Goal: Check status

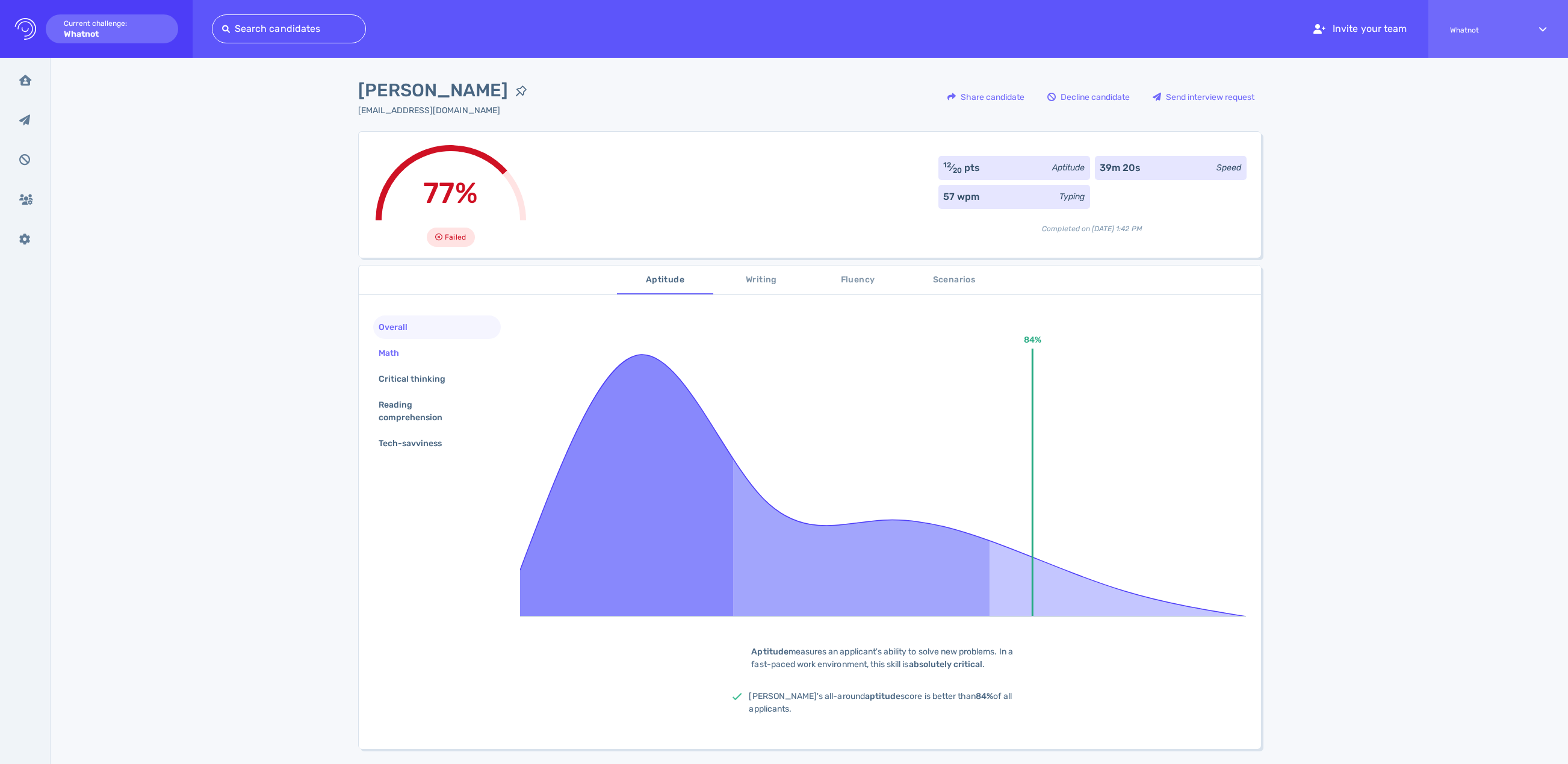
click at [383, 357] on div "Math" at bounding box center [395, 353] width 37 height 18
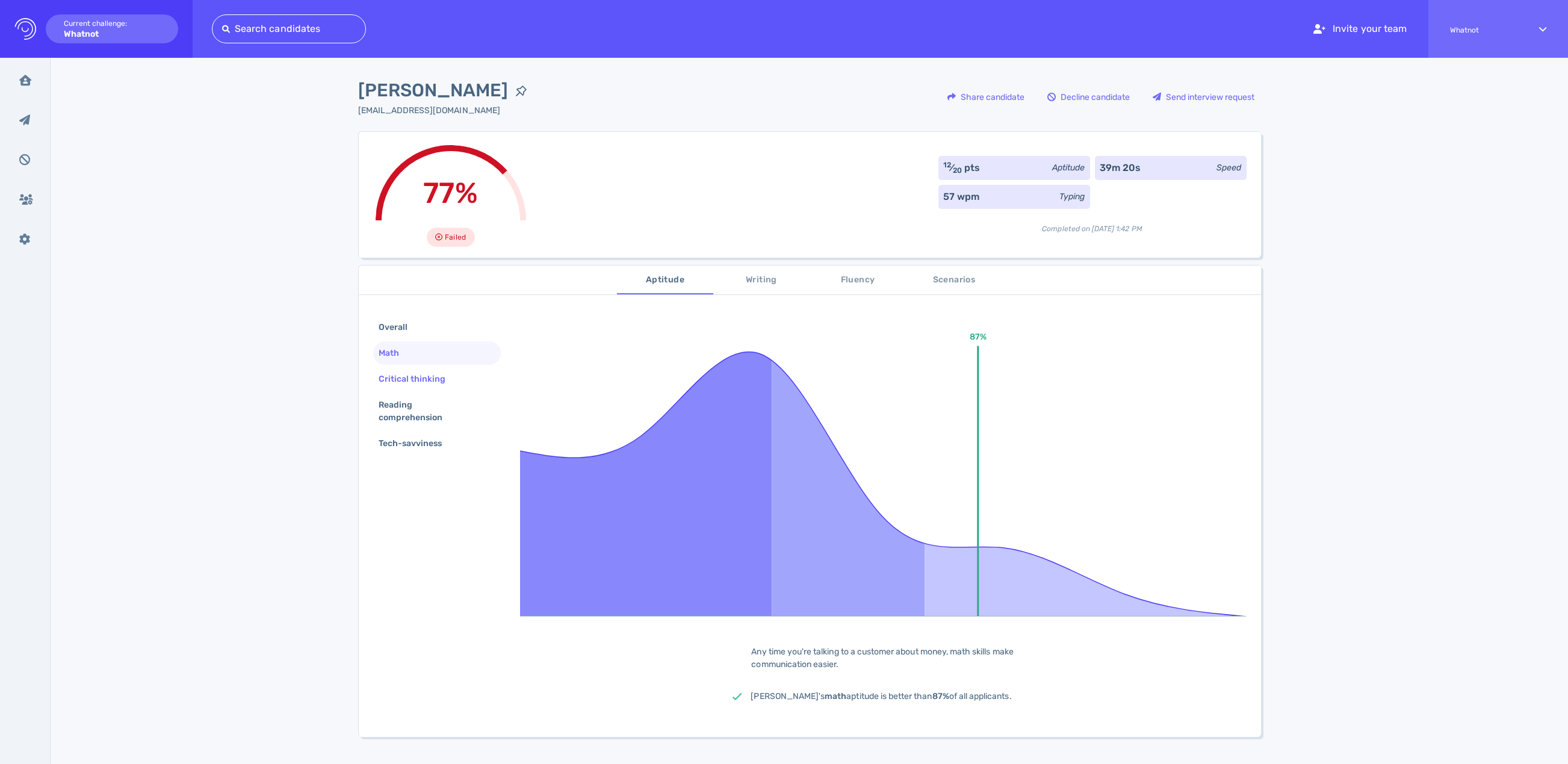
click at [393, 382] on div "Critical thinking" at bounding box center [418, 379] width 84 height 18
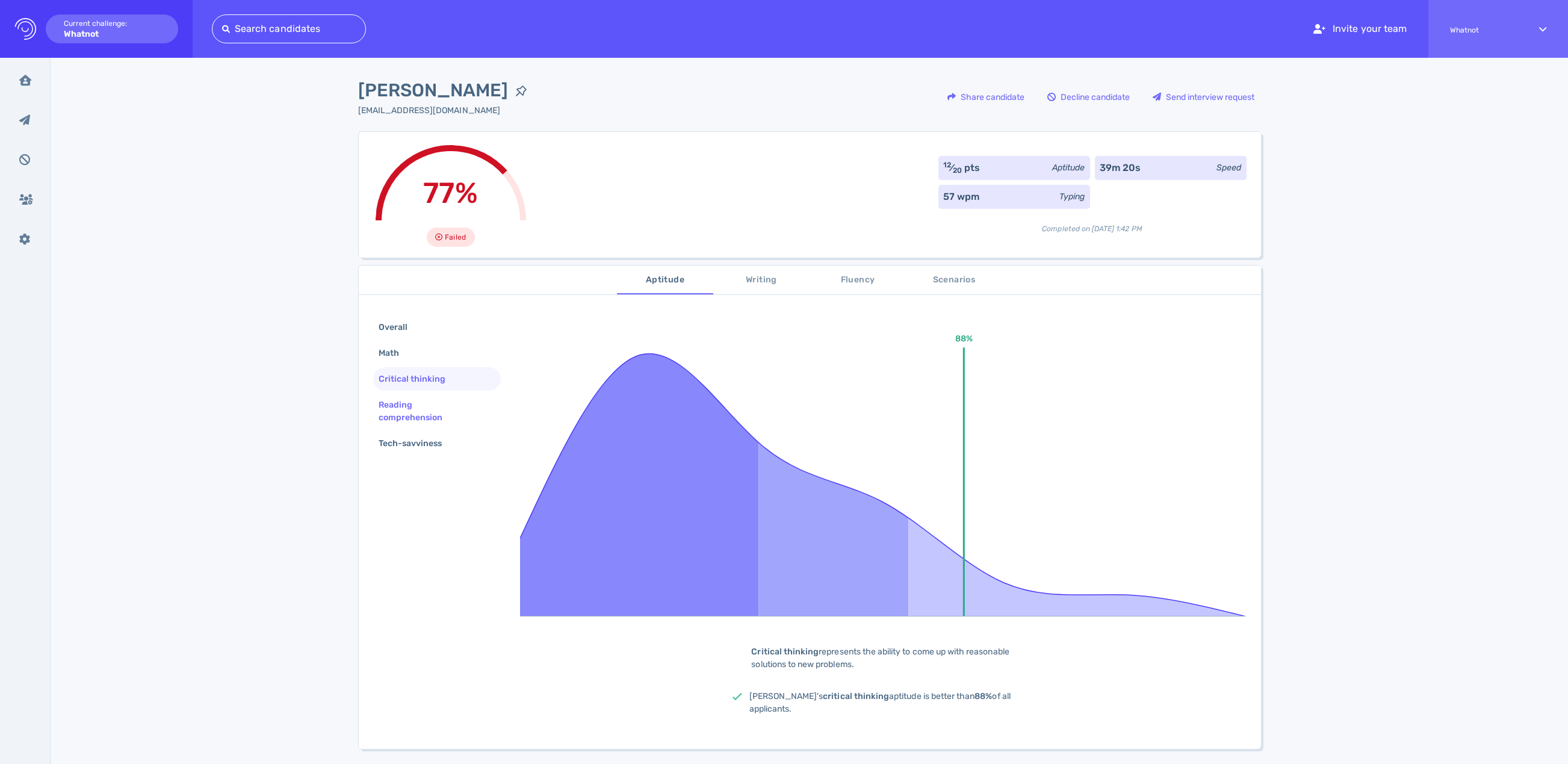
click at [400, 410] on div "Reading comprehension" at bounding box center [433, 411] width 112 height 30
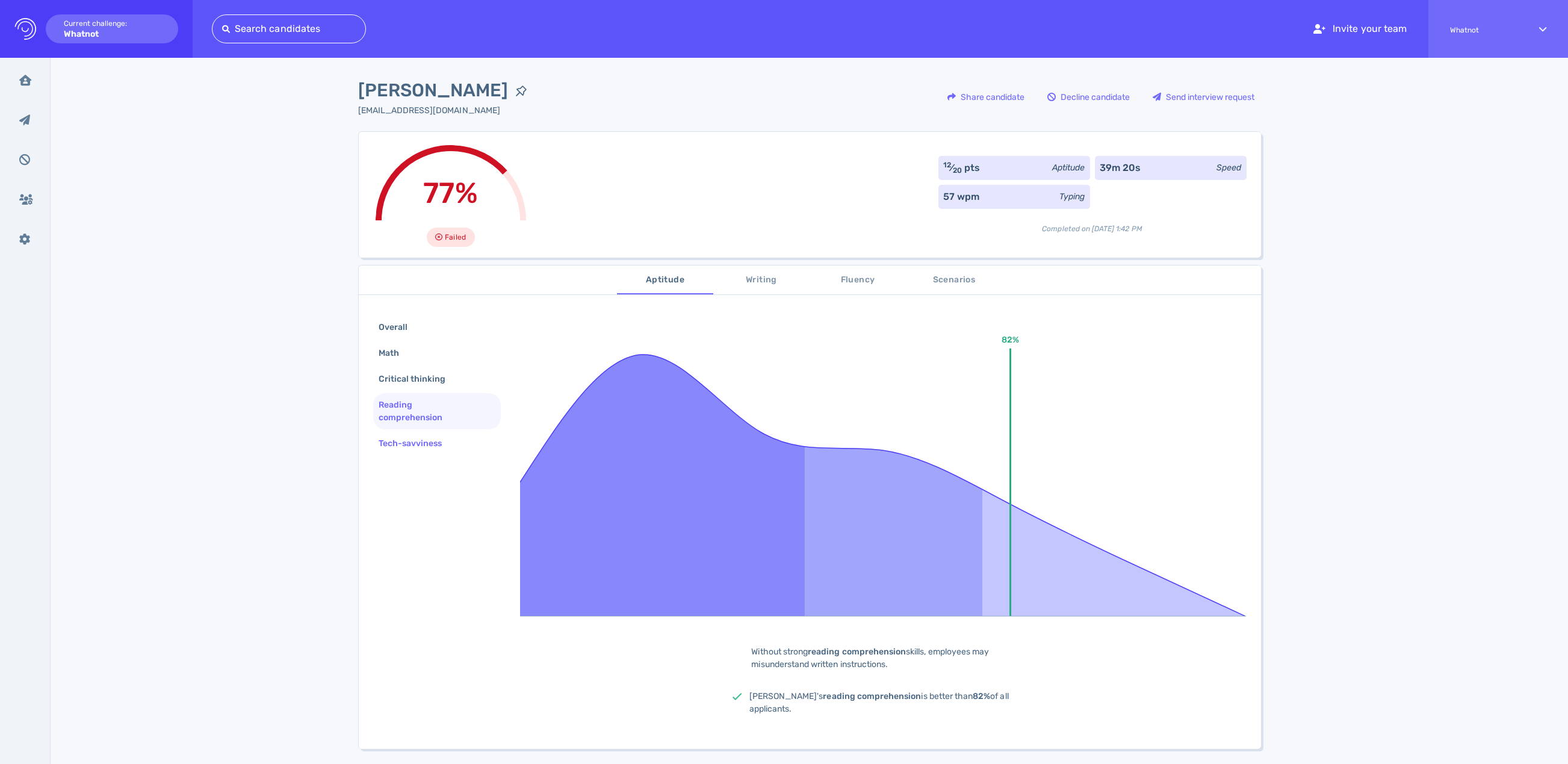
click at [399, 443] on div "Tech-savviness" at bounding box center [417, 443] width 80 height 18
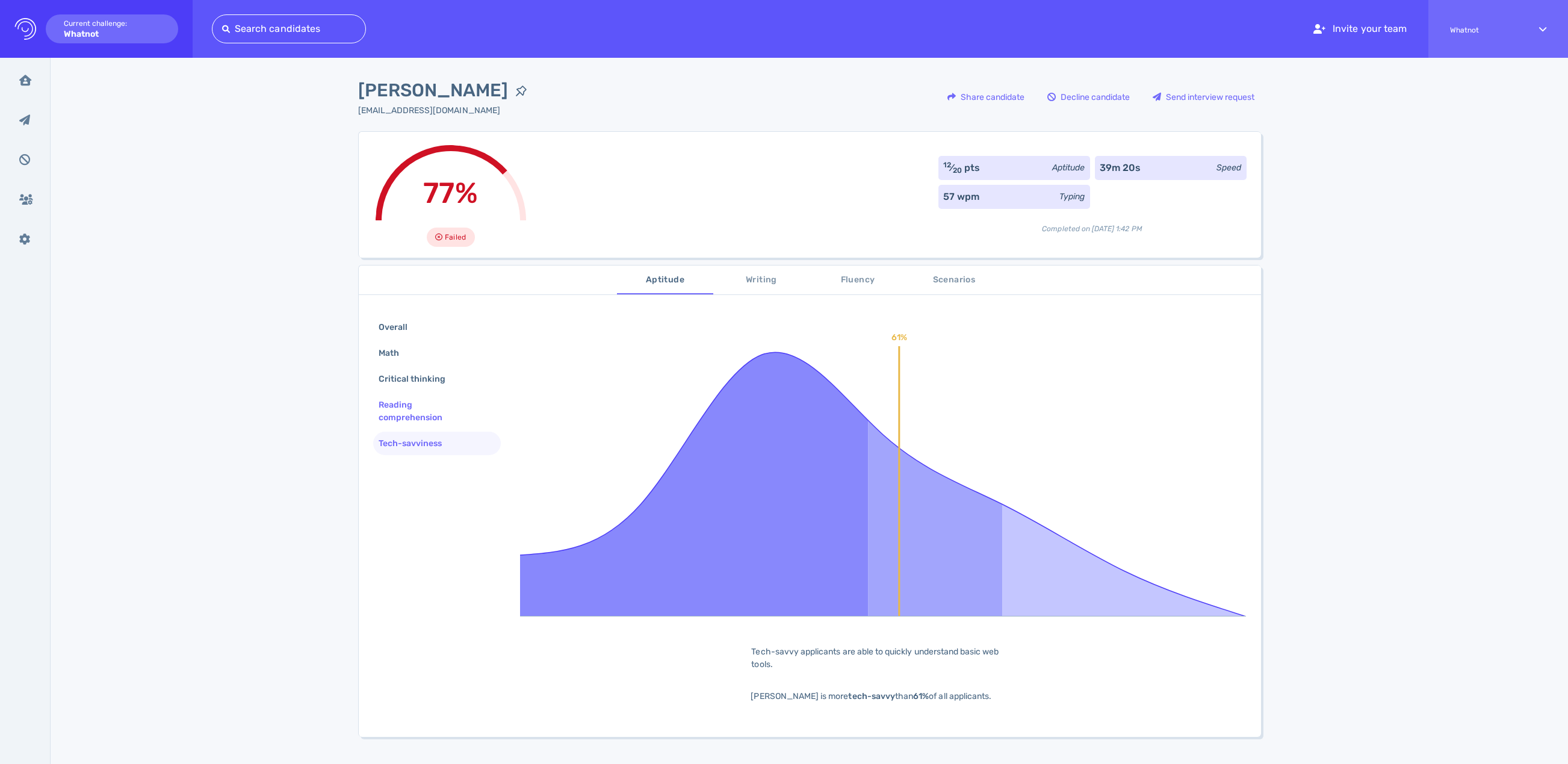
click at [396, 411] on div "Reading comprehension" at bounding box center [433, 411] width 112 height 30
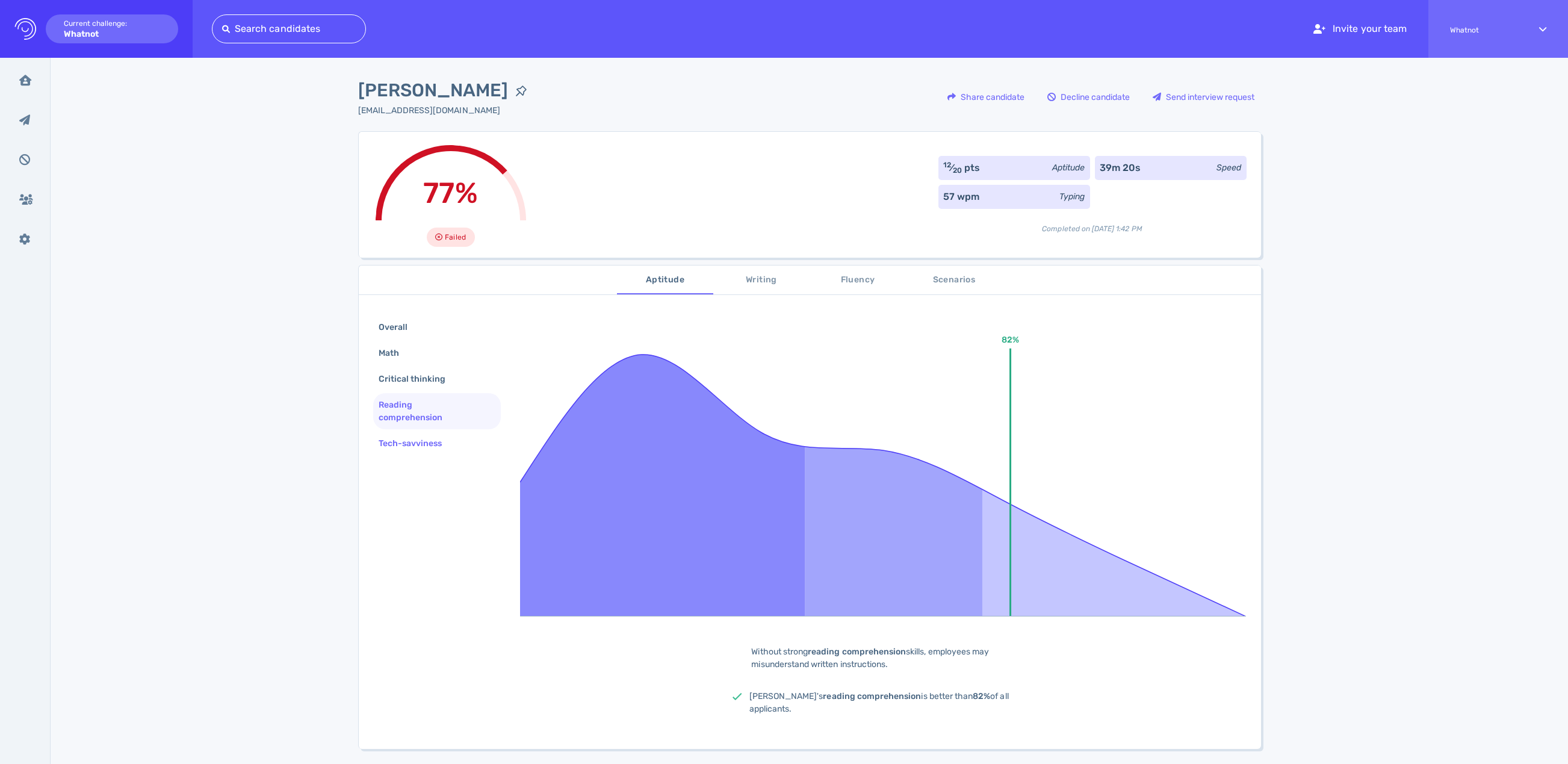
click at [399, 447] on div "Tech-savviness" at bounding box center [417, 443] width 80 height 18
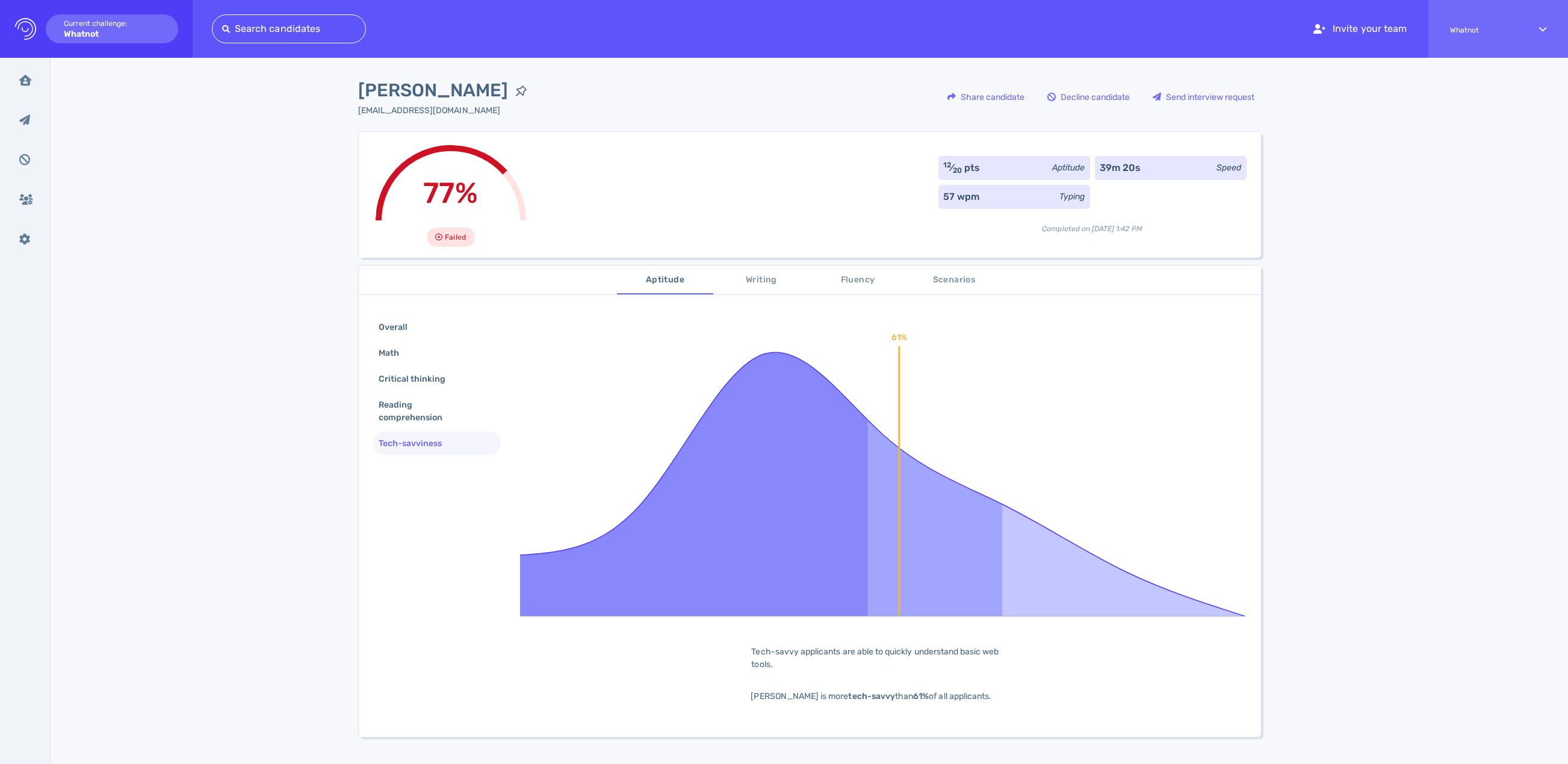
click at [780, 282] on span "Writing" at bounding box center [762, 280] width 82 height 15
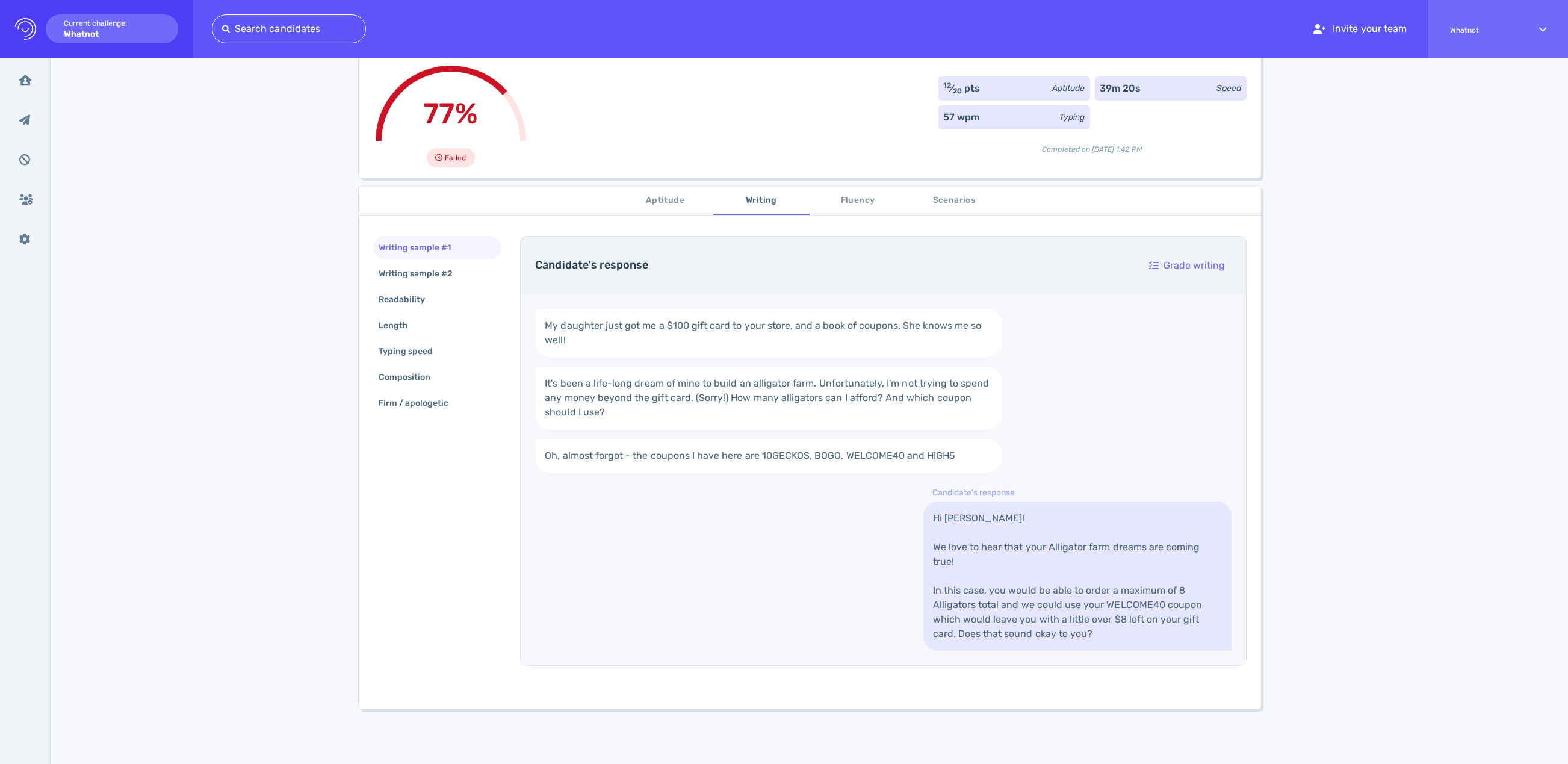
scroll to position [81, 0]
click at [852, 197] on span "Fluency" at bounding box center [858, 199] width 82 height 15
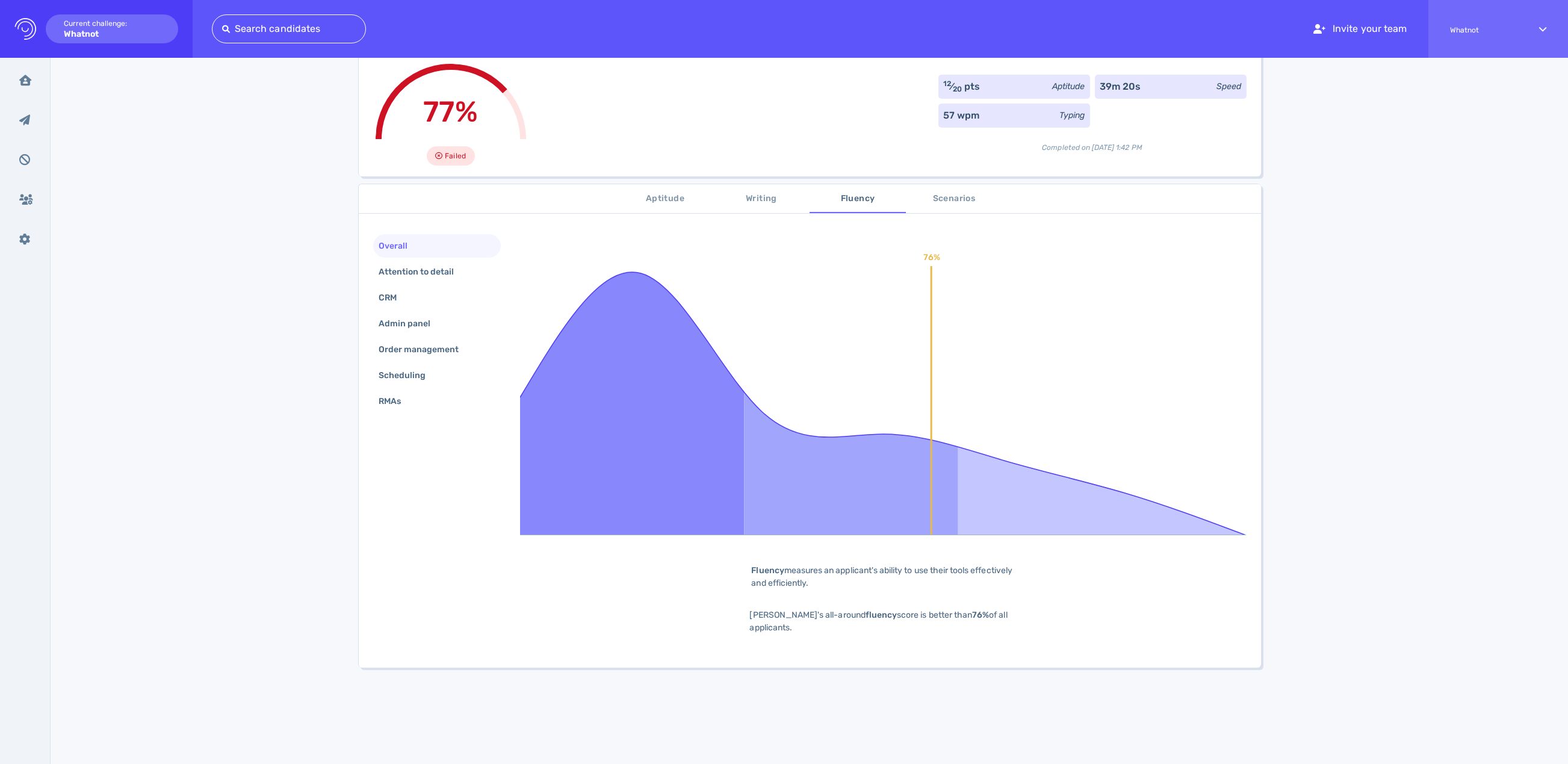
click at [937, 195] on span "Scenarios" at bounding box center [954, 199] width 82 height 15
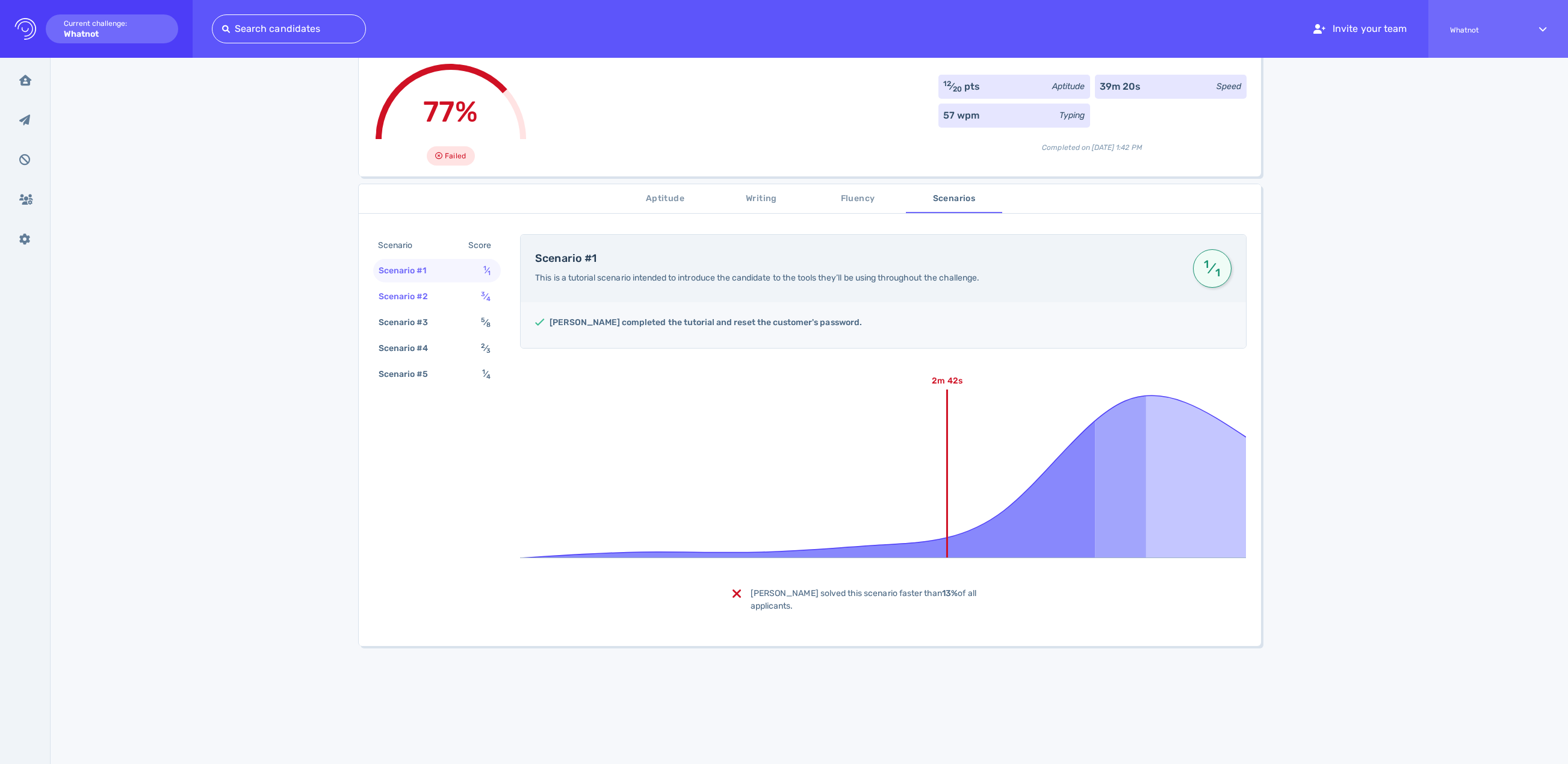
click at [436, 297] on div "Scenario #2" at bounding box center [409, 297] width 67 height 18
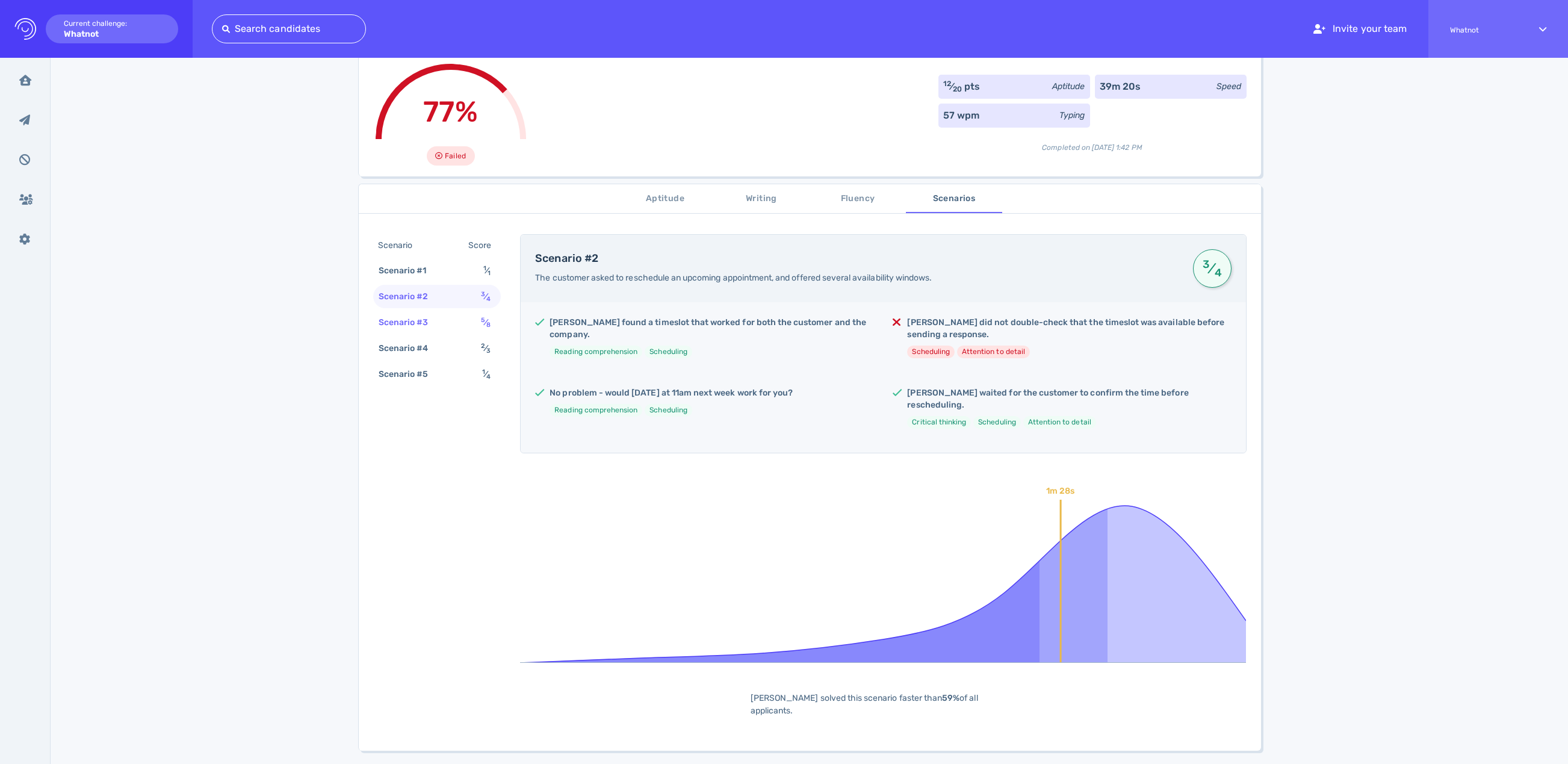
click at [434, 317] on div "Scenario #3" at bounding box center [409, 323] width 67 height 18
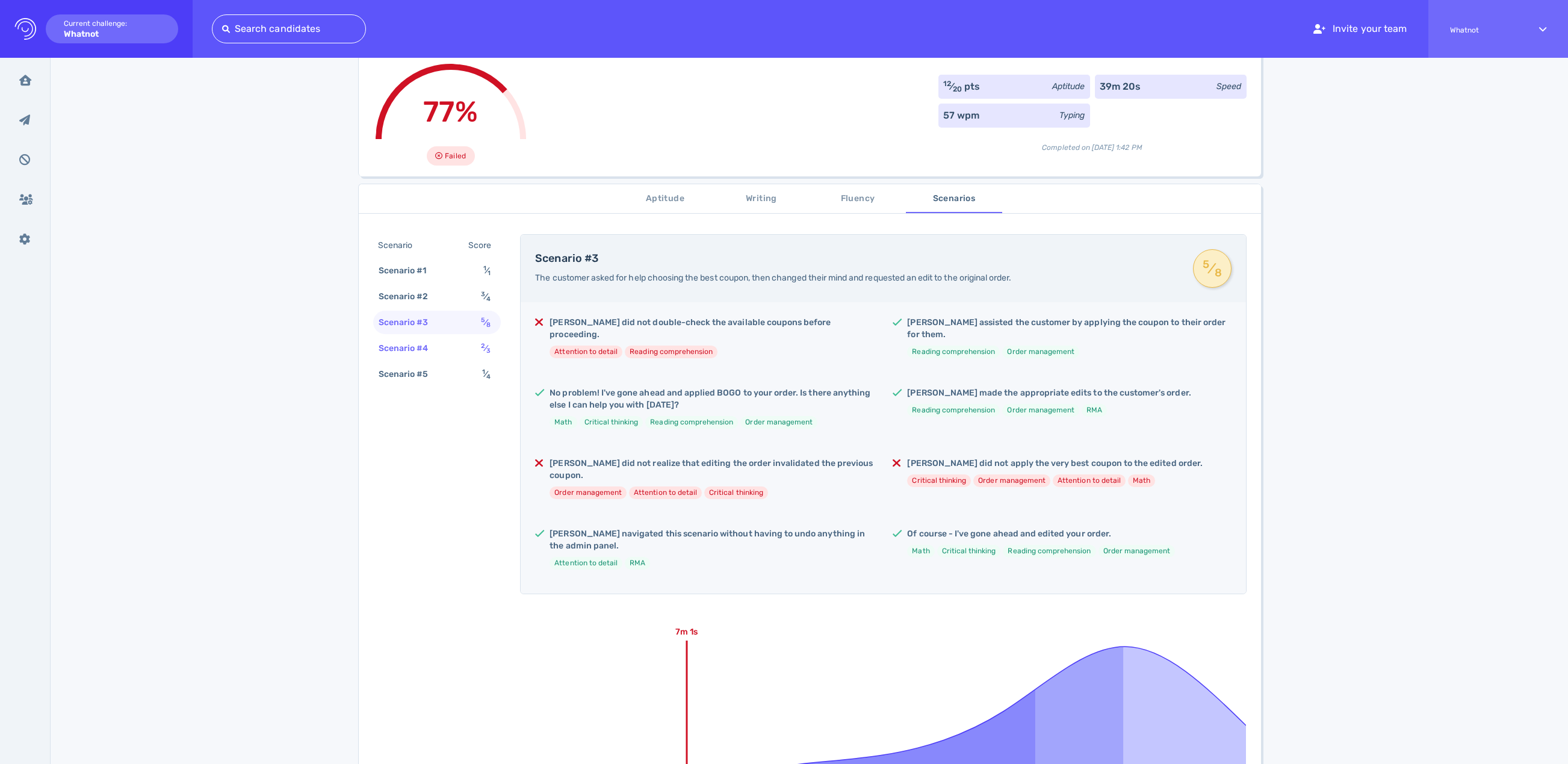
click at [425, 355] on div "Scenario #4" at bounding box center [409, 349] width 67 height 18
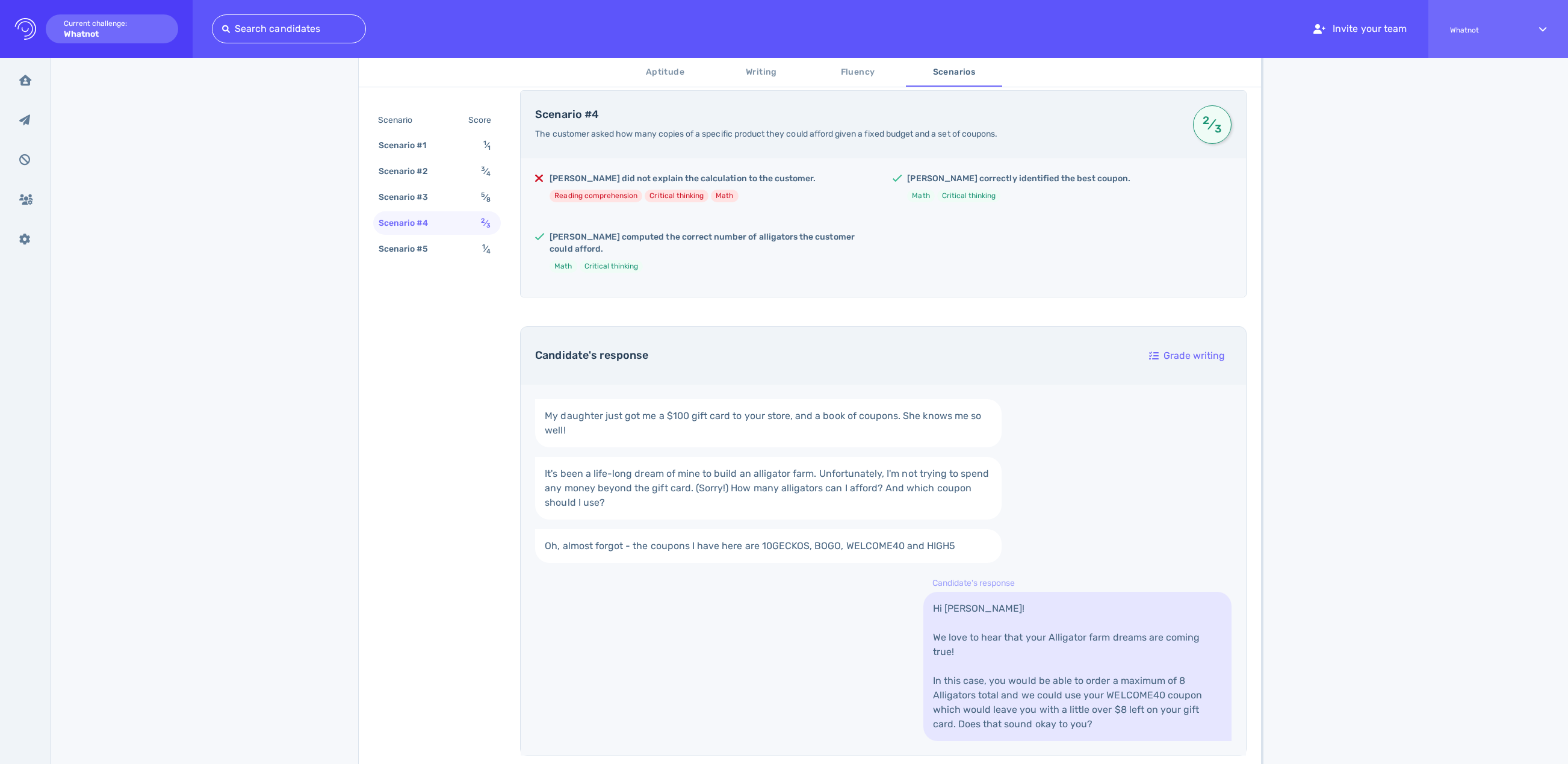
scroll to position [486, 0]
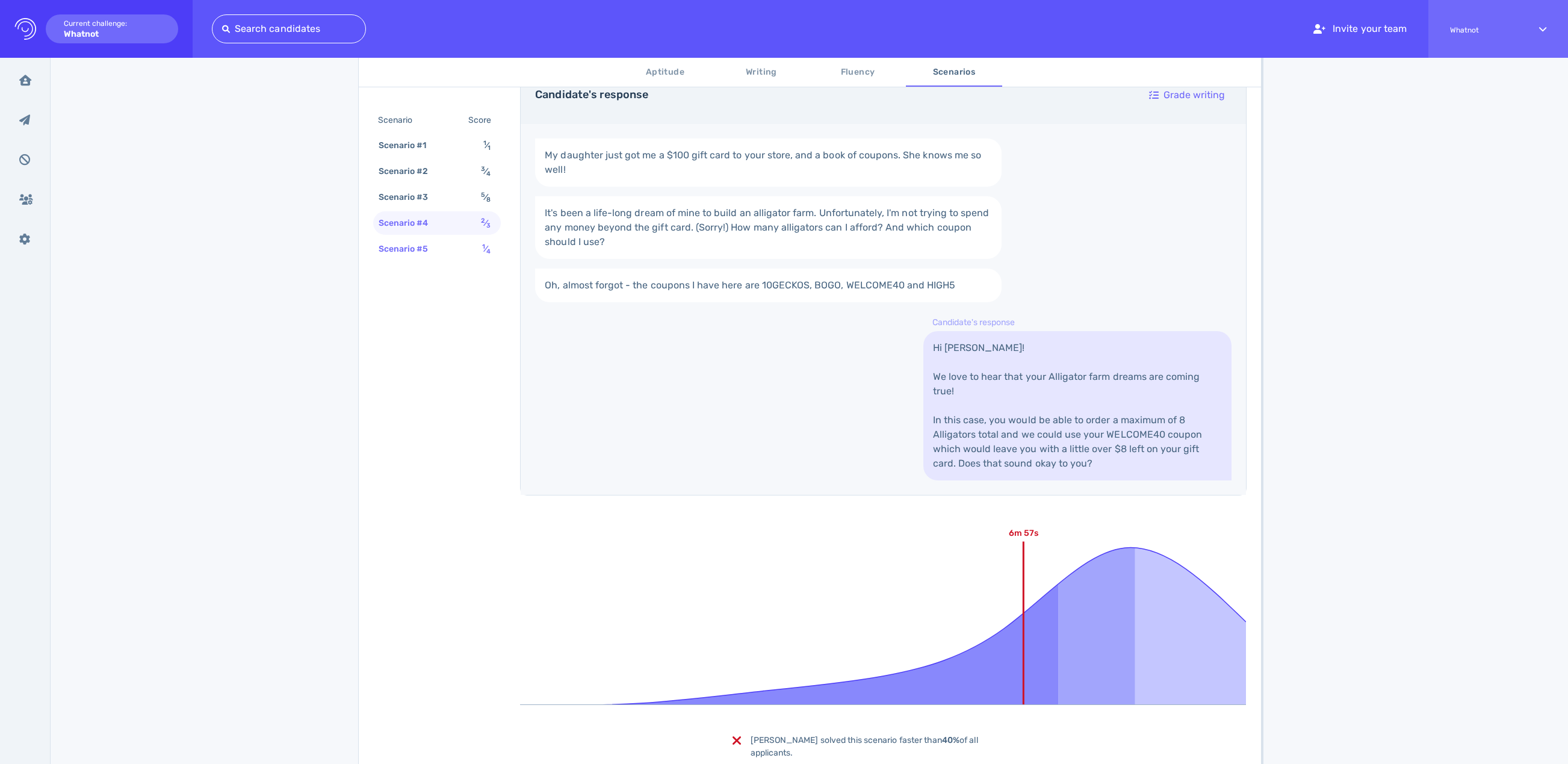
click at [400, 249] on div "Scenario #5" at bounding box center [409, 249] width 67 height 18
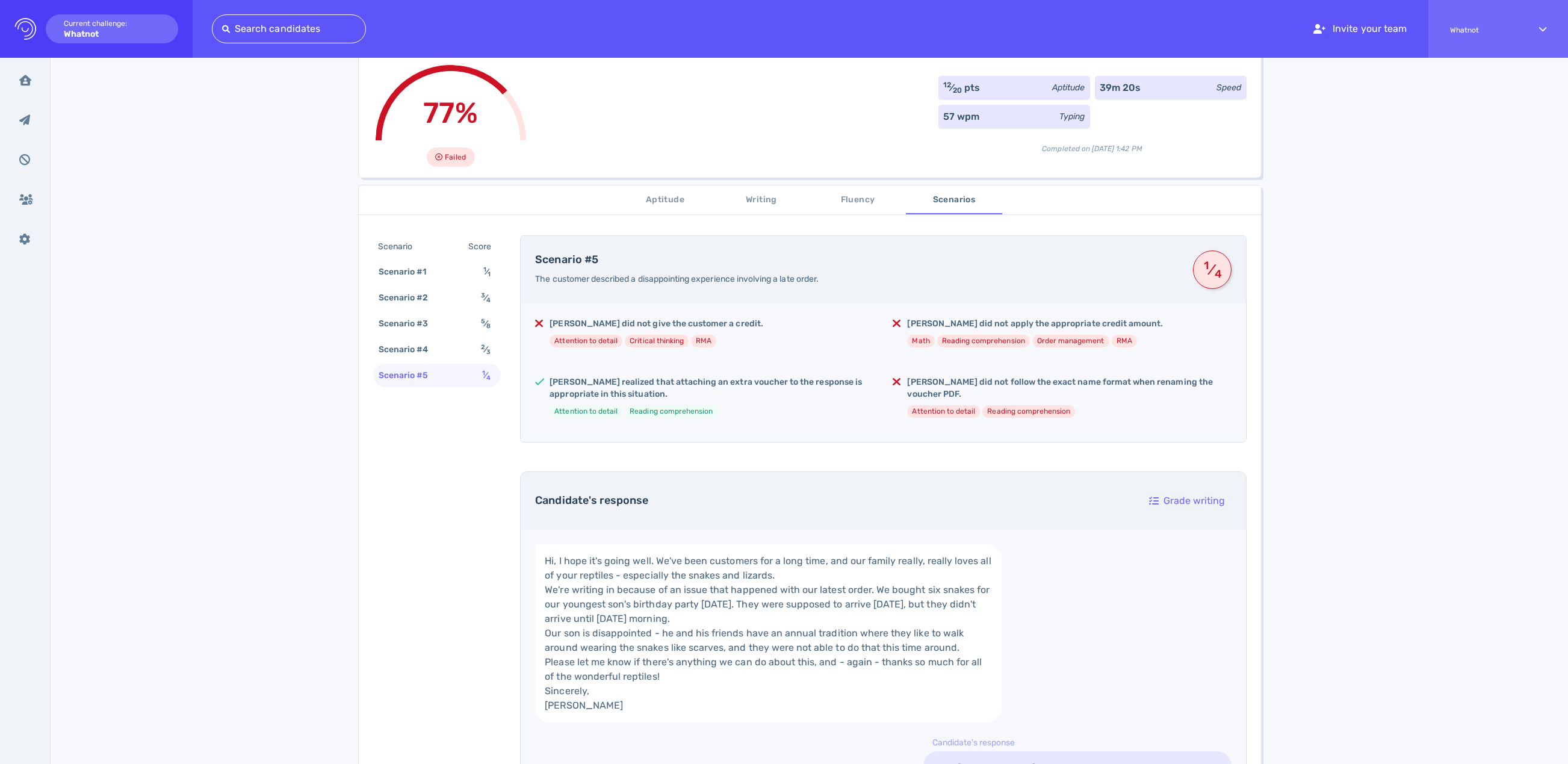
scroll to position [79, 0]
